Goal: Information Seeking & Learning: Find specific fact

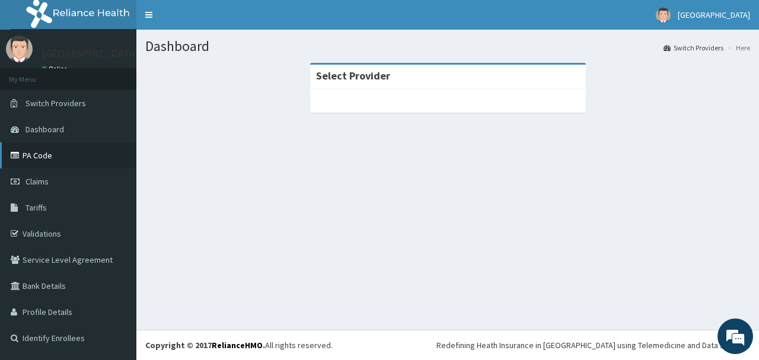
click at [63, 151] on link "PA Code" at bounding box center [68, 155] width 136 height 26
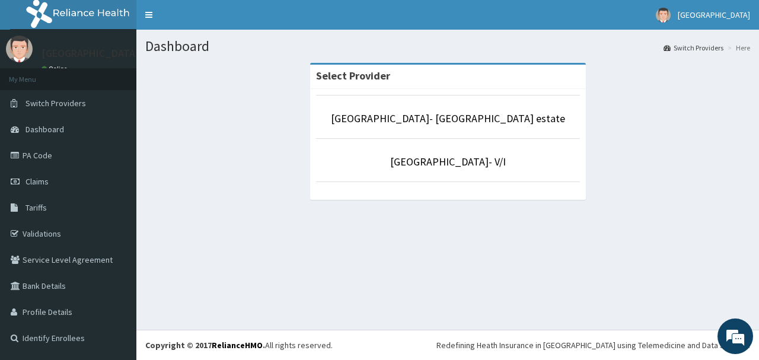
click at [389, 127] on li "[GEOGRAPHIC_DATA]- [GEOGRAPHIC_DATA] estate" at bounding box center [448, 117] width 264 height 44
click at [392, 121] on link "[GEOGRAPHIC_DATA]- [GEOGRAPHIC_DATA] estate" at bounding box center [448, 118] width 234 height 14
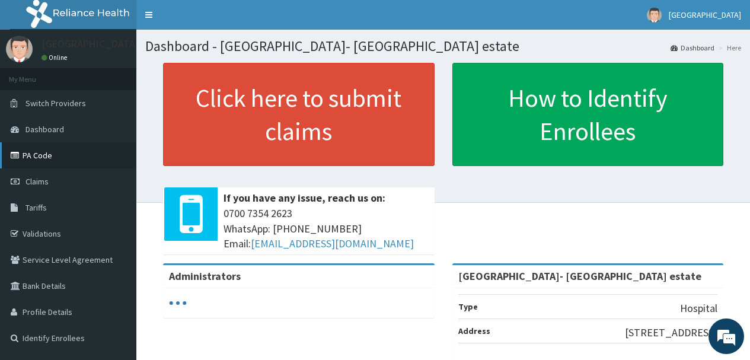
click at [59, 156] on link "PA Code" at bounding box center [68, 155] width 136 height 26
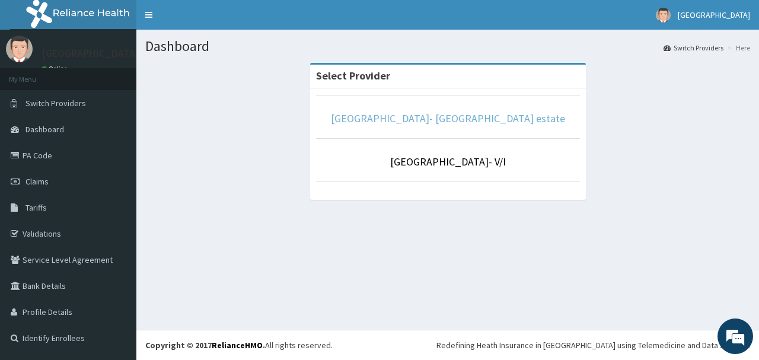
click at [436, 121] on link "[GEOGRAPHIC_DATA]- [GEOGRAPHIC_DATA] estate" at bounding box center [448, 118] width 234 height 14
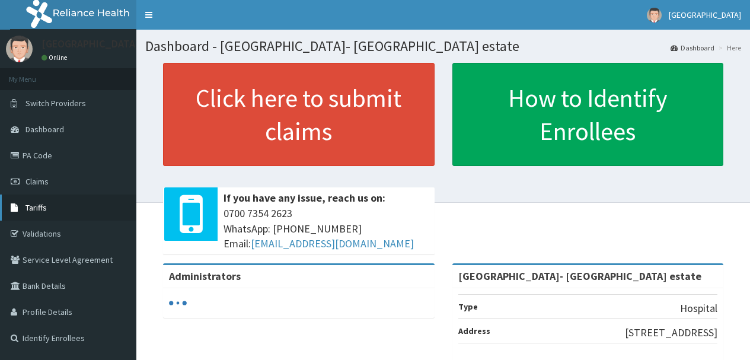
click at [53, 207] on link "Tariffs" at bounding box center [68, 207] width 136 height 26
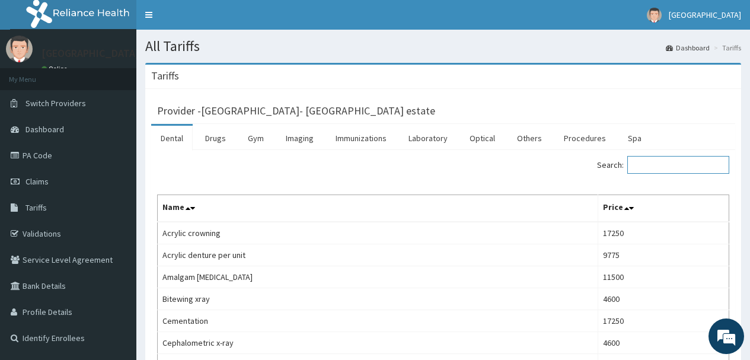
click at [679, 167] on input "Search:" at bounding box center [678, 165] width 102 height 18
paste input "OSTEOARTHRITIS OF THE KNEES"
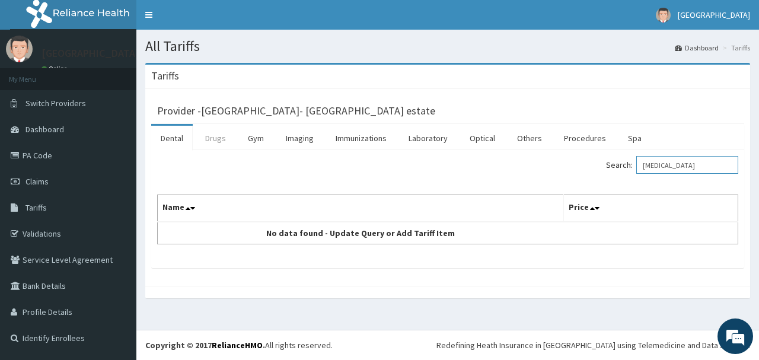
type input "OSTEOARTHRITIS"
click at [215, 141] on link "Drugs" at bounding box center [216, 138] width 40 height 25
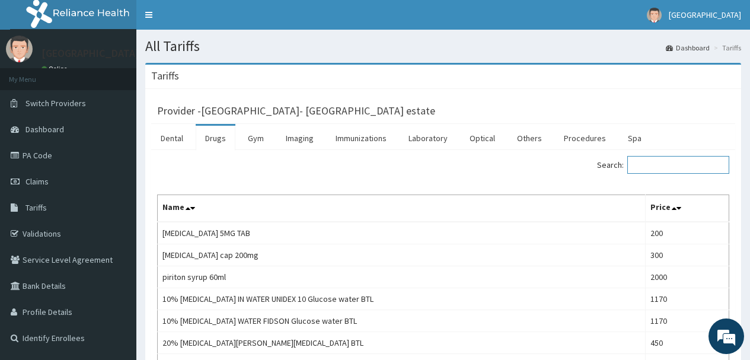
paste input "OSTEOARTHRITIS OF THE KNEES"
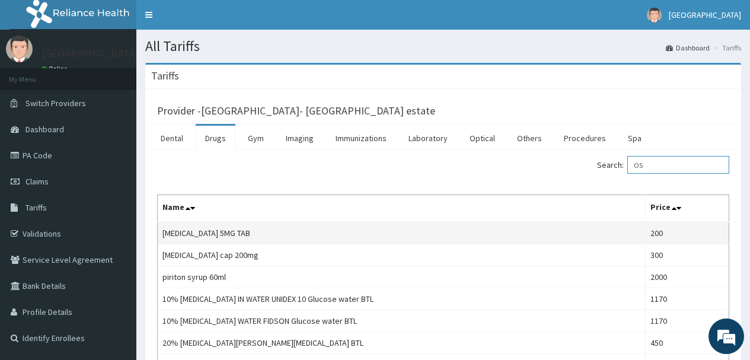
type input "O"
paste input "BOTH KNEE XRAY"
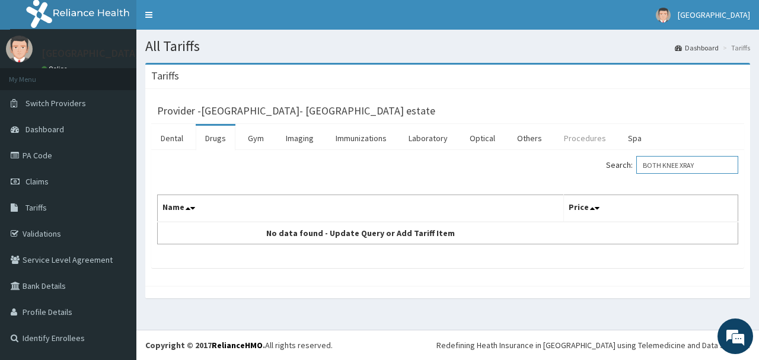
type input "BOTH KNEE XRAY"
click at [570, 141] on link "Procedures" at bounding box center [584, 138] width 61 height 25
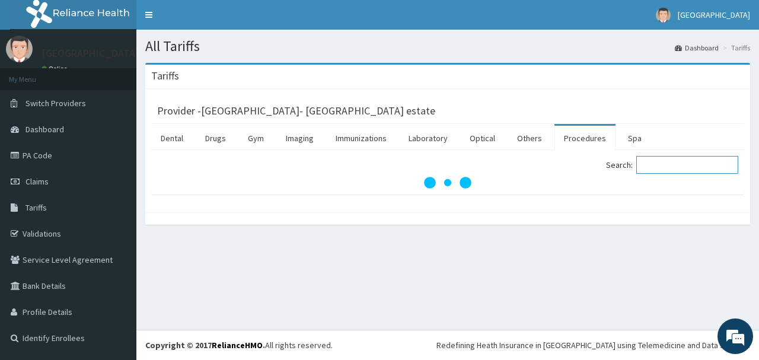
click at [668, 166] on input "Search:" at bounding box center [687, 165] width 102 height 18
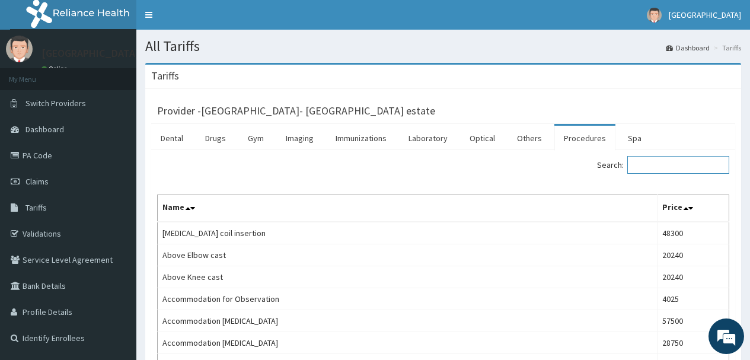
paste input "BOTH KNEE XRAY"
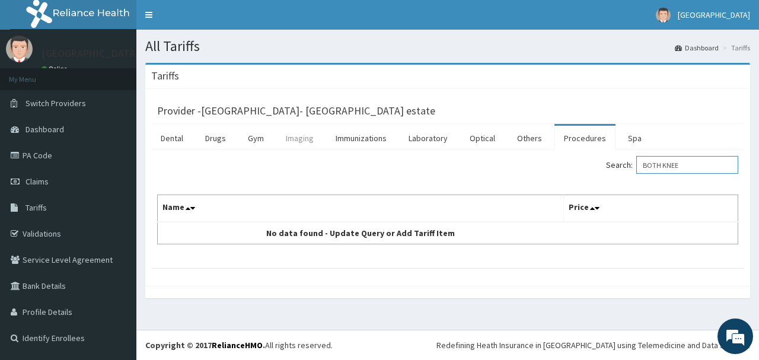
type input "BOTH KNEE"
click at [288, 140] on link "Imaging" at bounding box center [299, 138] width 47 height 25
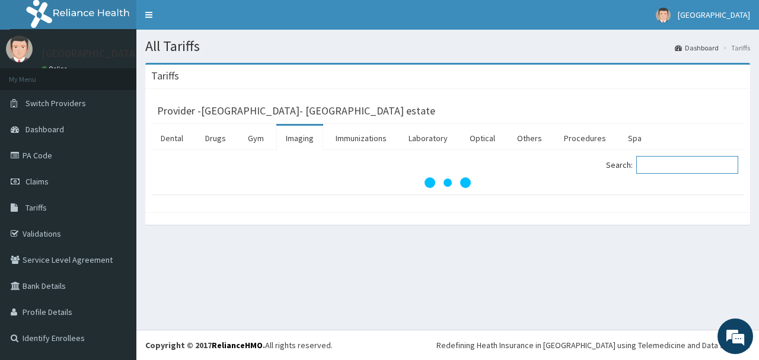
click at [684, 166] on input "Search:" at bounding box center [687, 165] width 102 height 18
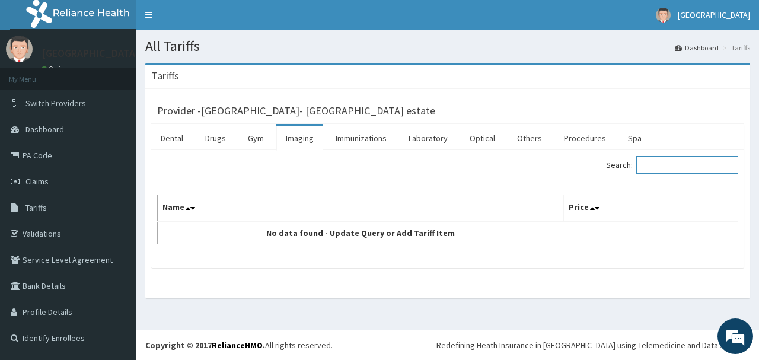
paste input "BOTH KNEE XRAY"
type input "BOTH KNEE XRAY"
click at [300, 143] on link "Imaging" at bounding box center [299, 138] width 47 height 25
click at [662, 164] on input "Search:" at bounding box center [687, 165] width 102 height 18
paste input "BOTH KNEE XRAY"
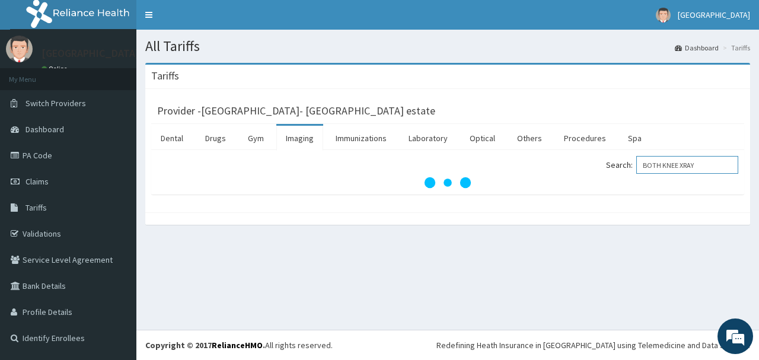
drag, startPoint x: 671, startPoint y: 166, endPoint x: 476, endPoint y: 124, distance: 198.8
click at [482, 125] on div "Dental Drugs Gym Imaging Immunizations Laboratory Optical Others Procedures Spa…" at bounding box center [447, 159] width 593 height 71
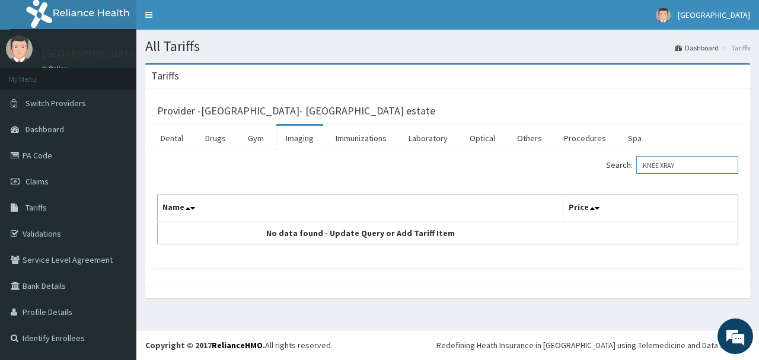
click at [707, 165] on input "KNEE XRAY" at bounding box center [687, 165] width 102 height 18
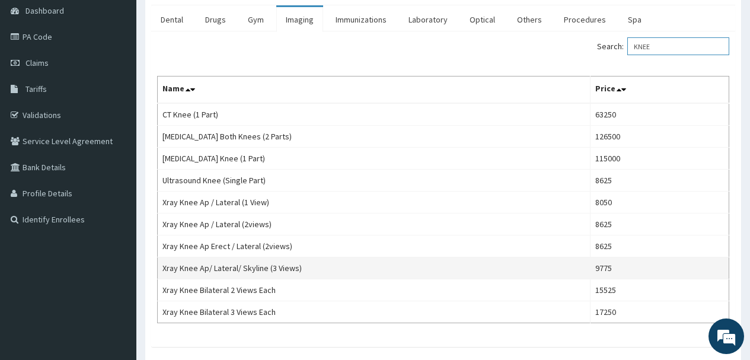
scroll to position [178, 0]
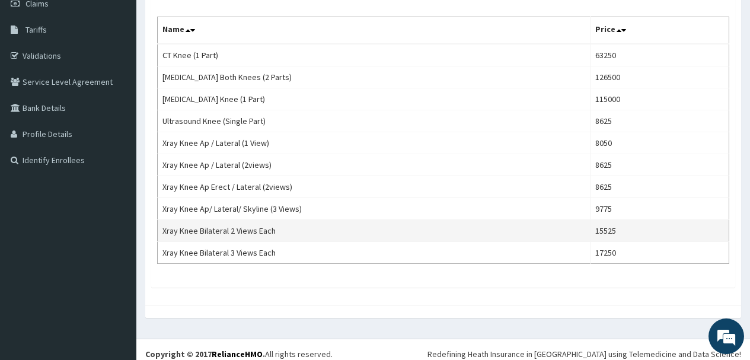
type input "KNEE"
drag, startPoint x: 226, startPoint y: 231, endPoint x: 199, endPoint y: 233, distance: 27.9
click at [199, 233] on td "Xray Knee Bilateral 2 Views Each" at bounding box center [374, 231] width 433 height 22
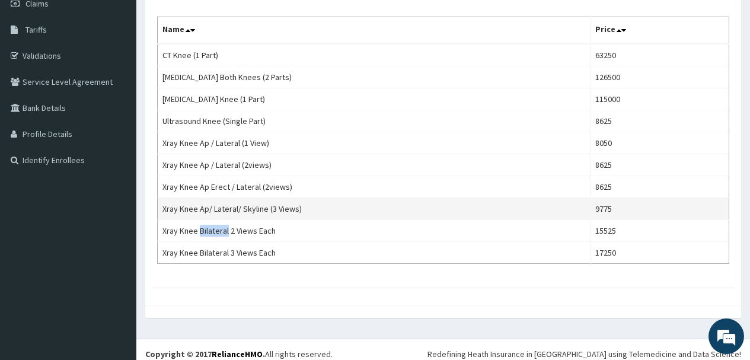
copy td "Bilateral"
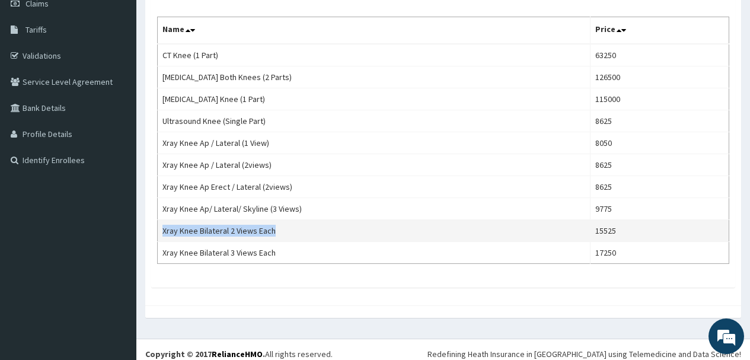
drag, startPoint x: 273, startPoint y: 232, endPoint x: 161, endPoint y: 232, distance: 112.0
click at [161, 232] on td "Xray Knee Bilateral 2 Views Each" at bounding box center [374, 231] width 433 height 22
copy td "Xray Knee Bilateral 2 Views Each"
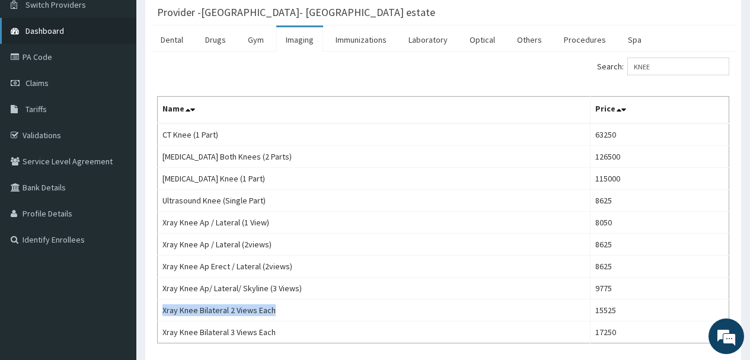
scroll to position [0, 0]
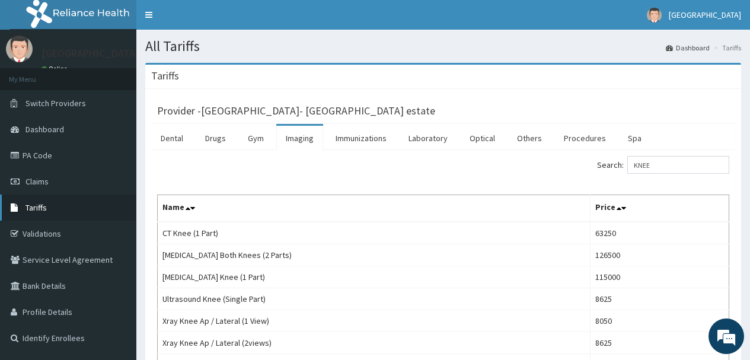
click at [47, 208] on link "Tariffs" at bounding box center [68, 207] width 136 height 26
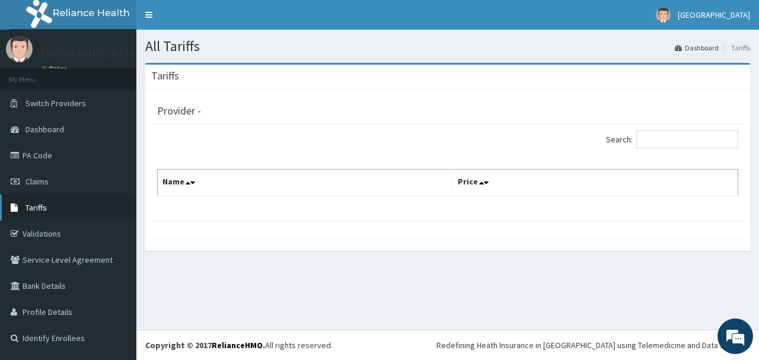
click at [71, 209] on link "Tariffs" at bounding box center [68, 207] width 136 height 26
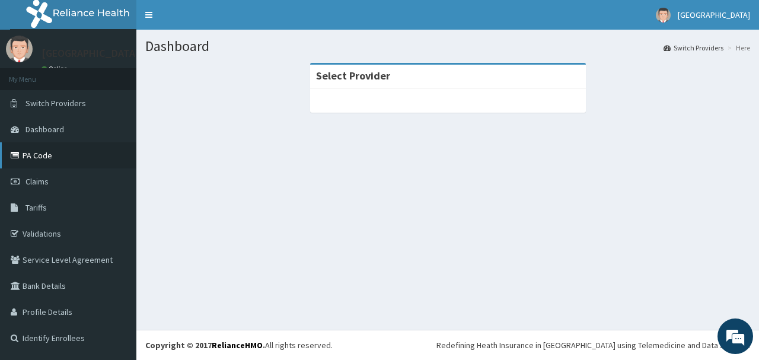
click at [98, 156] on link "PA Code" at bounding box center [68, 155] width 136 height 26
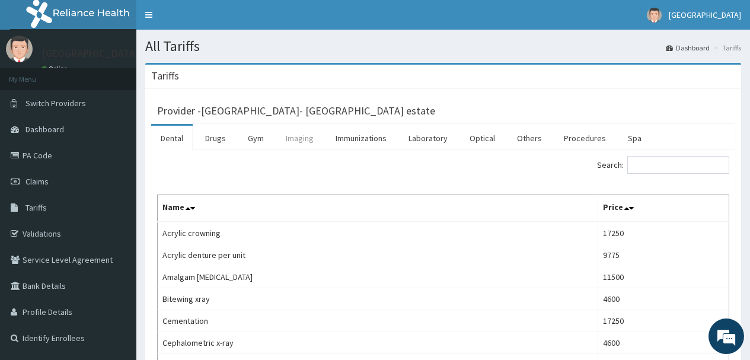
click at [302, 140] on link "Imaging" at bounding box center [299, 138] width 47 height 25
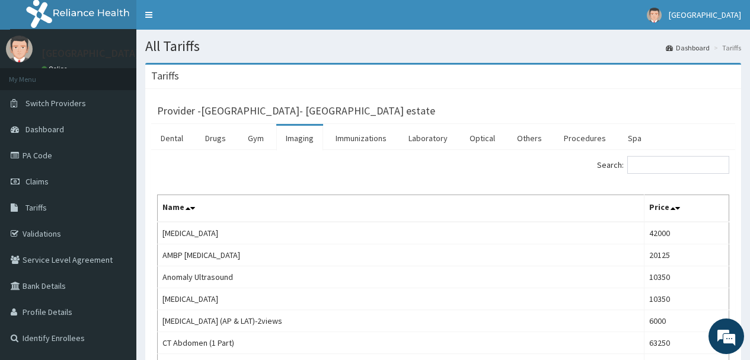
click at [305, 140] on link "Imaging" at bounding box center [299, 138] width 47 height 25
